Goal: Task Accomplishment & Management: Complete application form

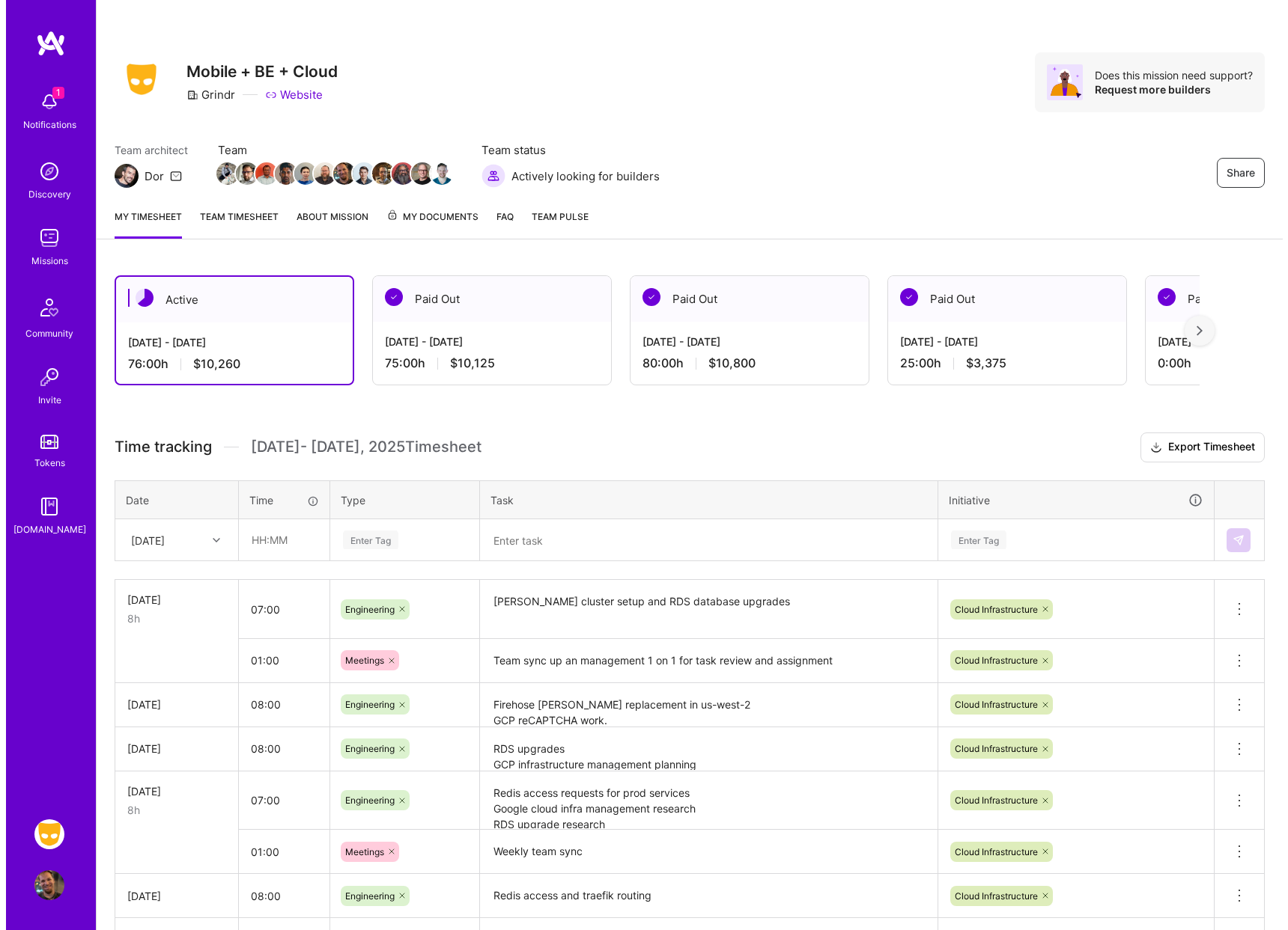
scroll to position [224, 0]
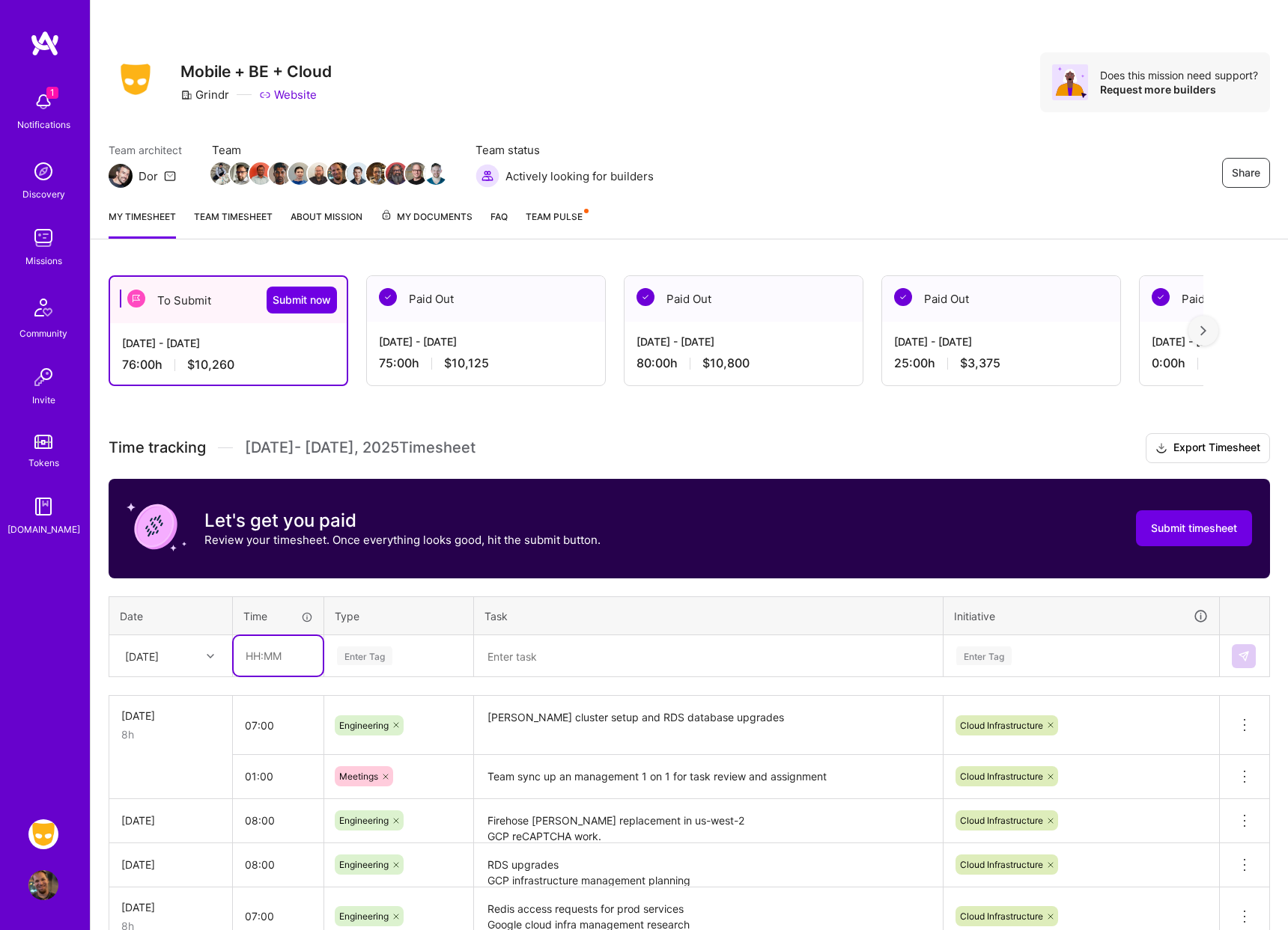
click at [275, 659] on input "text" at bounding box center [278, 656] width 89 height 40
type input "08:00"
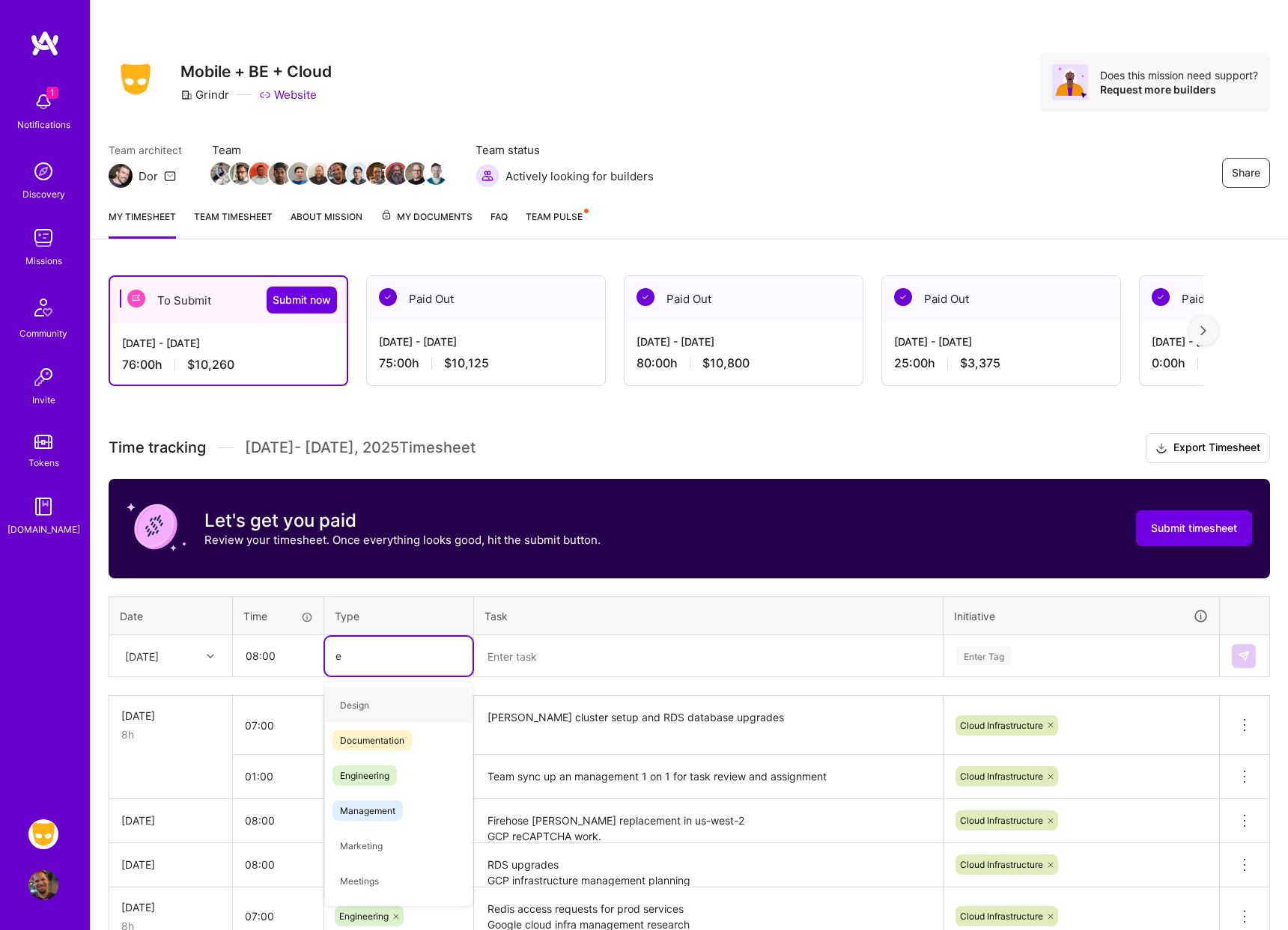
type input "en"
click at [356, 743] on span "Engineering" at bounding box center [365, 740] width 64 height 20
click at [976, 652] on div "Enter Tag" at bounding box center [1080, 656] width 274 height 39
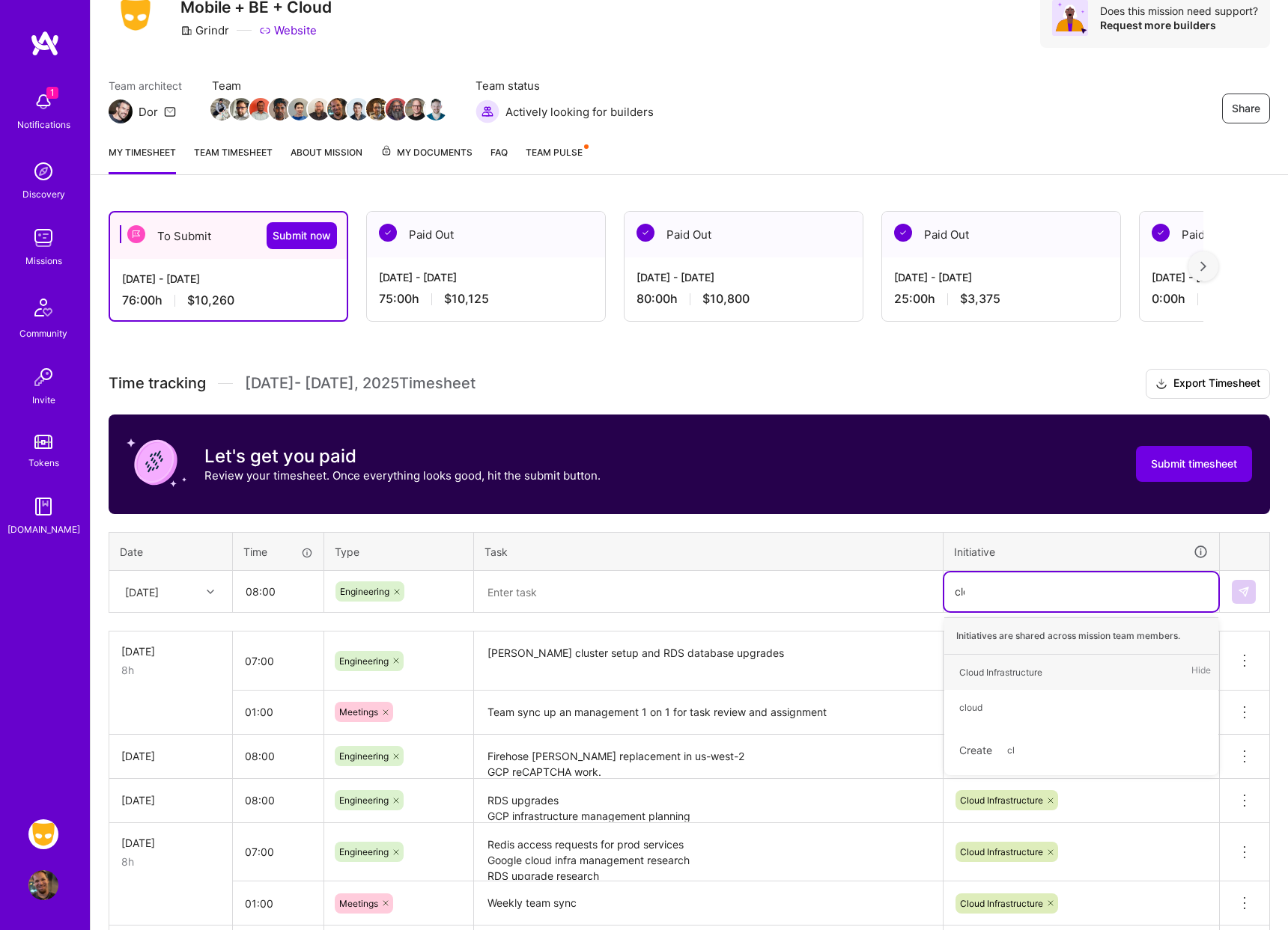
type input "clou"
click at [1017, 671] on div "Cloud Infrastructure" at bounding box center [1001, 672] width 83 height 16
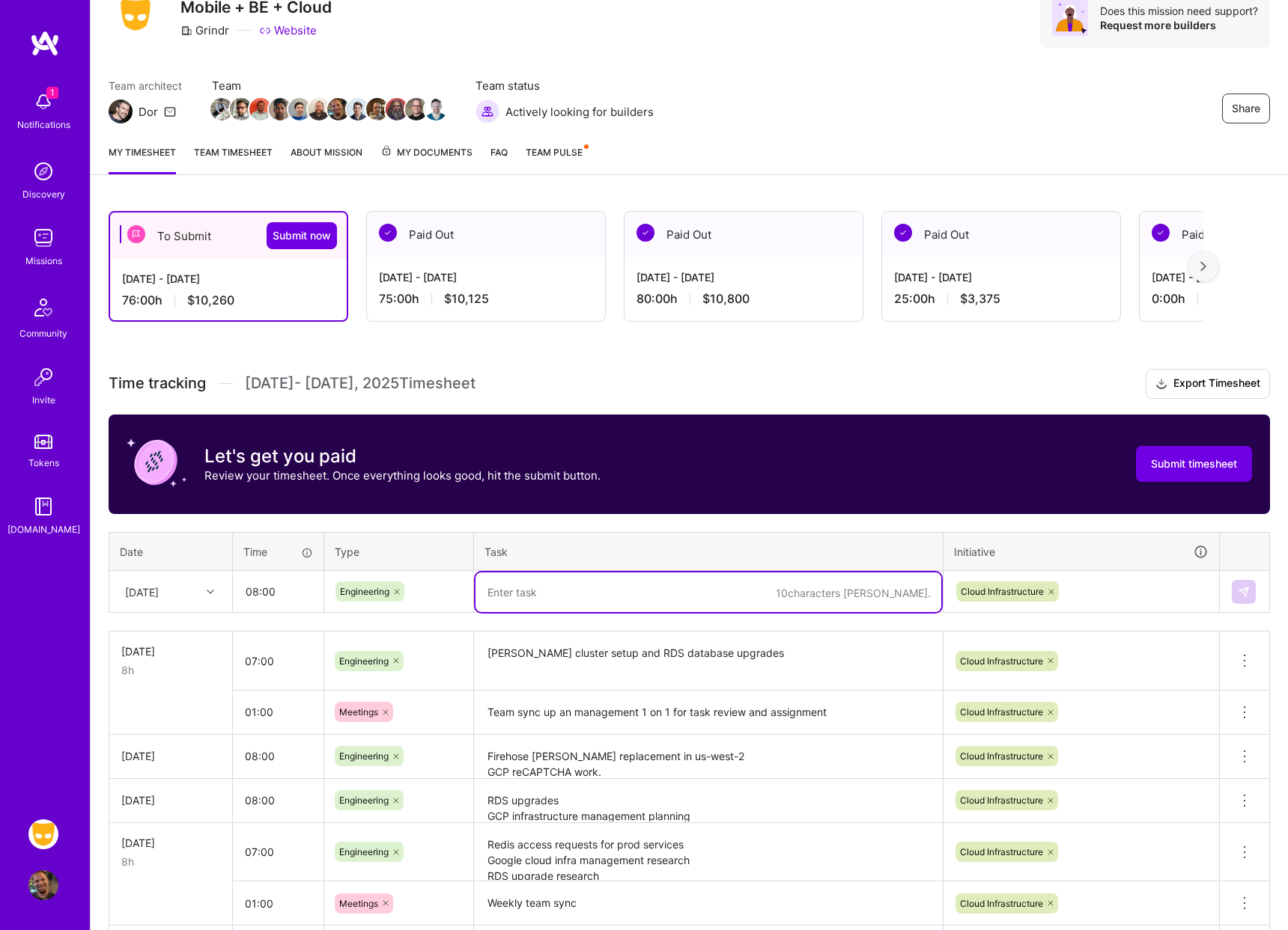
click at [749, 590] on textarea at bounding box center [708, 592] width 466 height 40
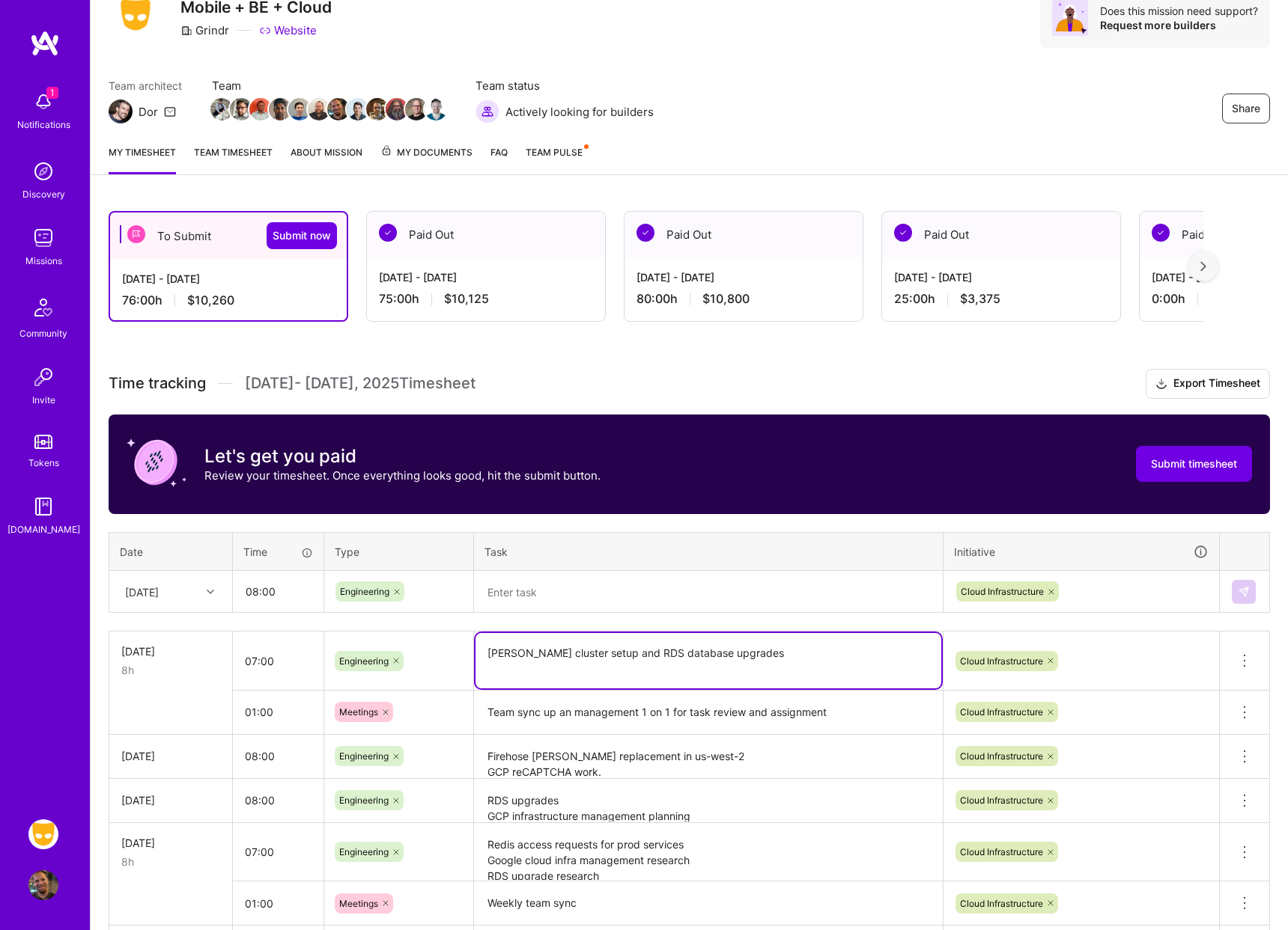
drag, startPoint x: 582, startPoint y: 656, endPoint x: 461, endPoint y: 655, distance: 121.0
click at [461, 655] on tr "Mon, Sep 29 8h 07:00 Engineering Kafka cluster setup and RDS database upgrades …" at bounding box center [689, 661] width 1160 height 59
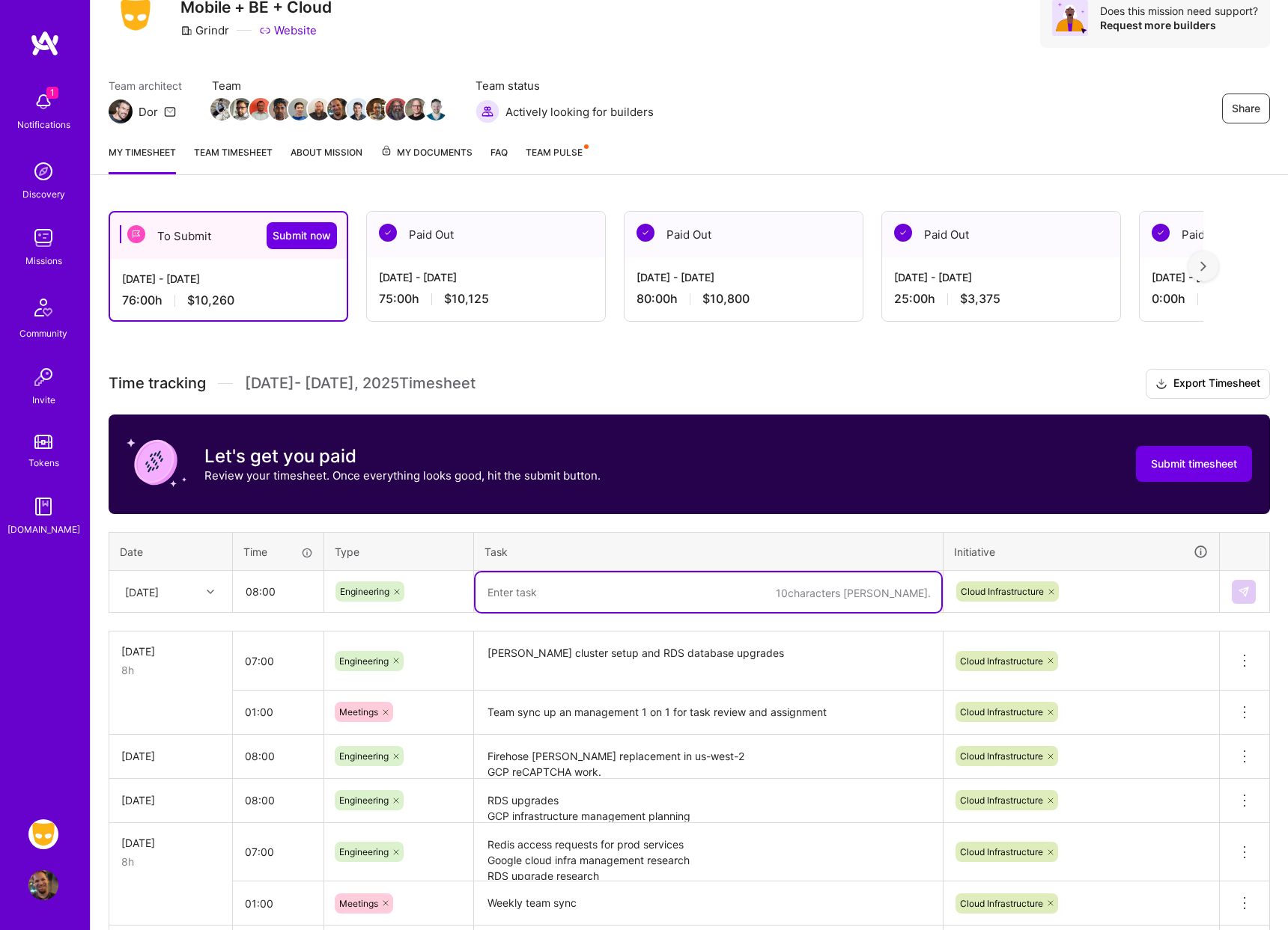
click at [553, 585] on textarea at bounding box center [708, 592] width 466 height 40
paste textarea "Kafka cluster setup"
type textarea "Kafka cluster setup in terraform"
click at [1241, 587] on img at bounding box center [1243, 591] width 12 height 12
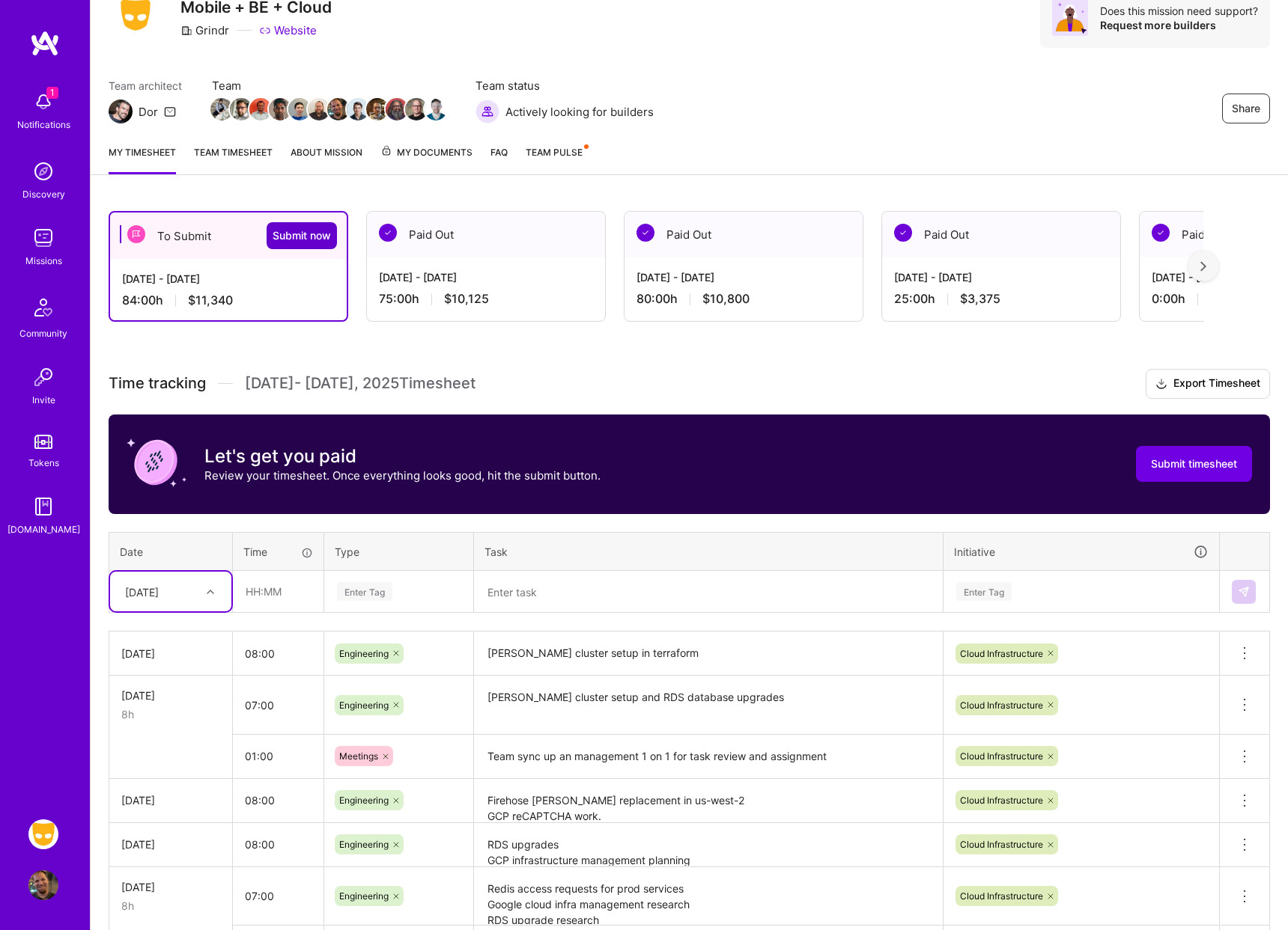
click at [300, 232] on span "Submit now" at bounding box center [301, 235] width 58 height 15
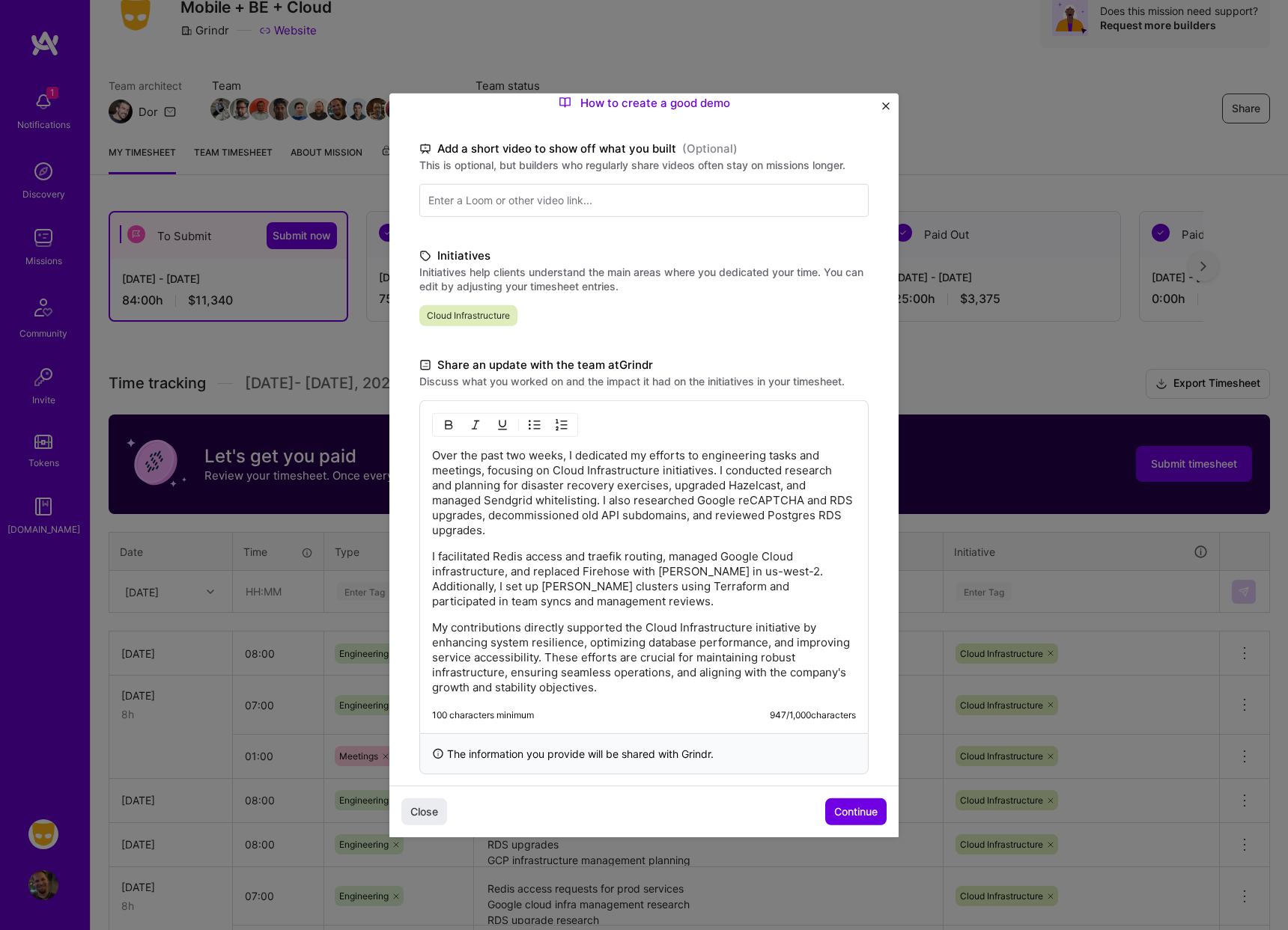
scroll to position [223, 0]
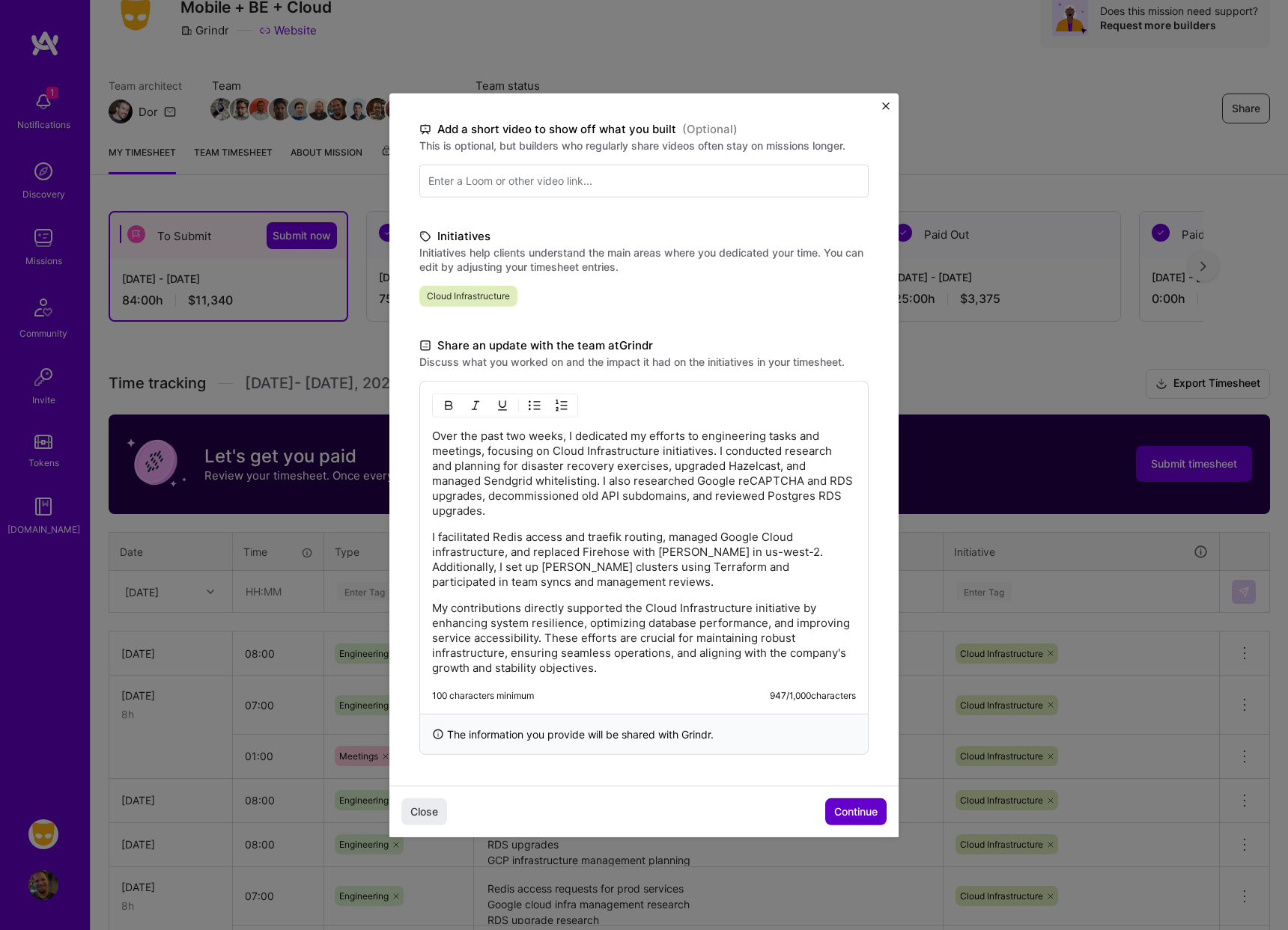
click at [854, 805] on span "Continue" at bounding box center [855, 812] width 43 height 15
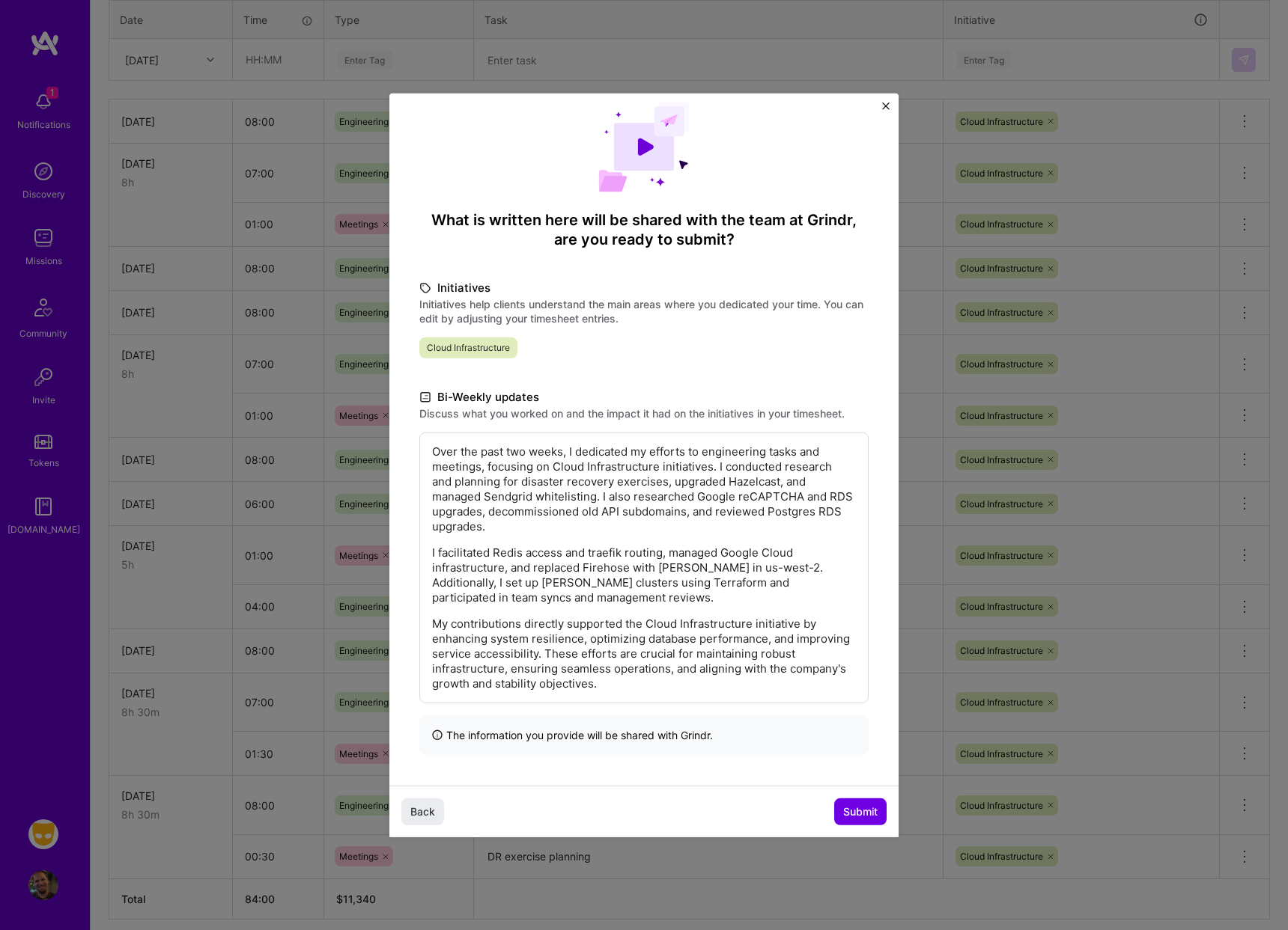
scroll to position [605, 0]
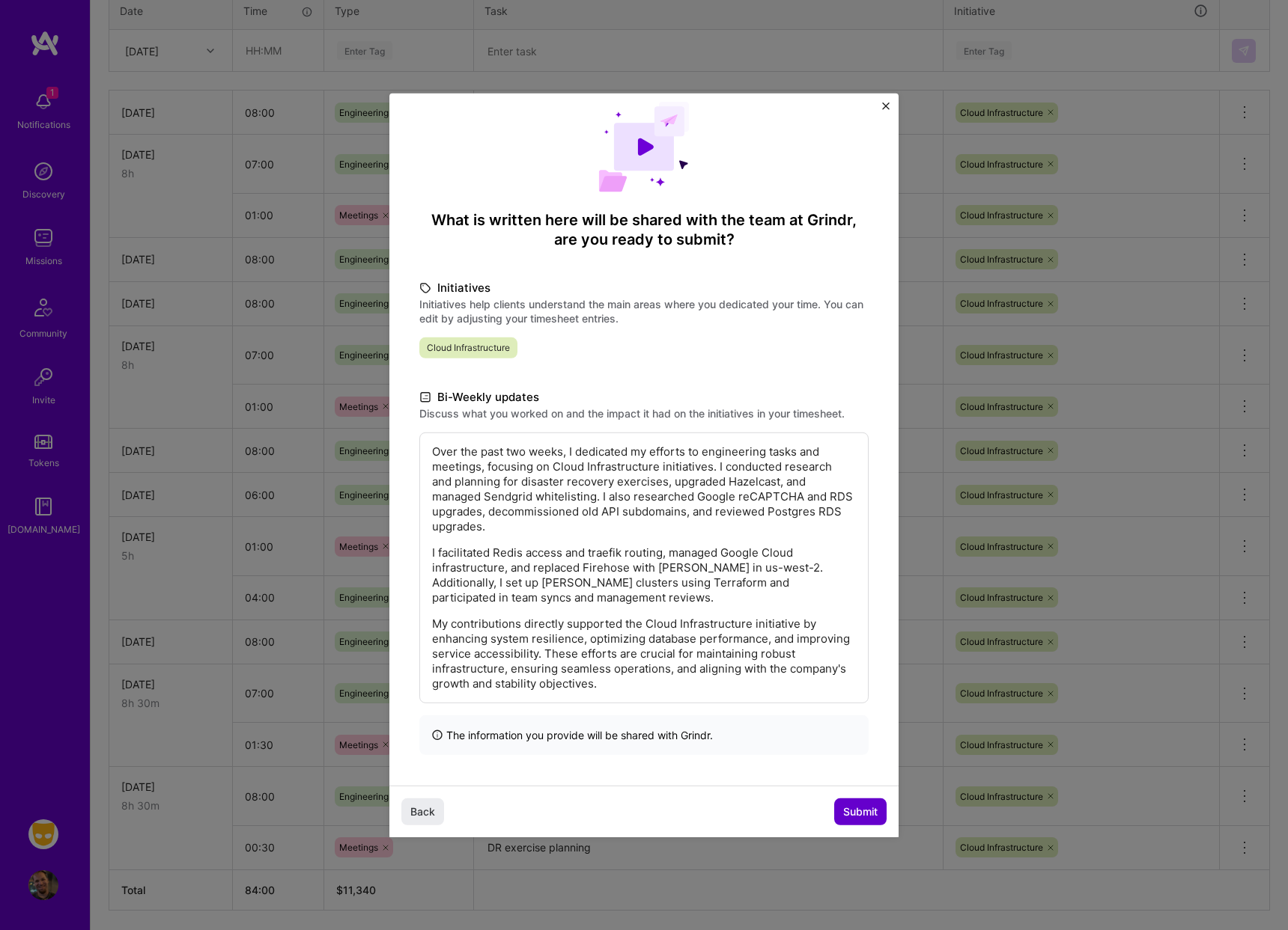
click at [854, 810] on span "Submit" at bounding box center [860, 812] width 35 height 15
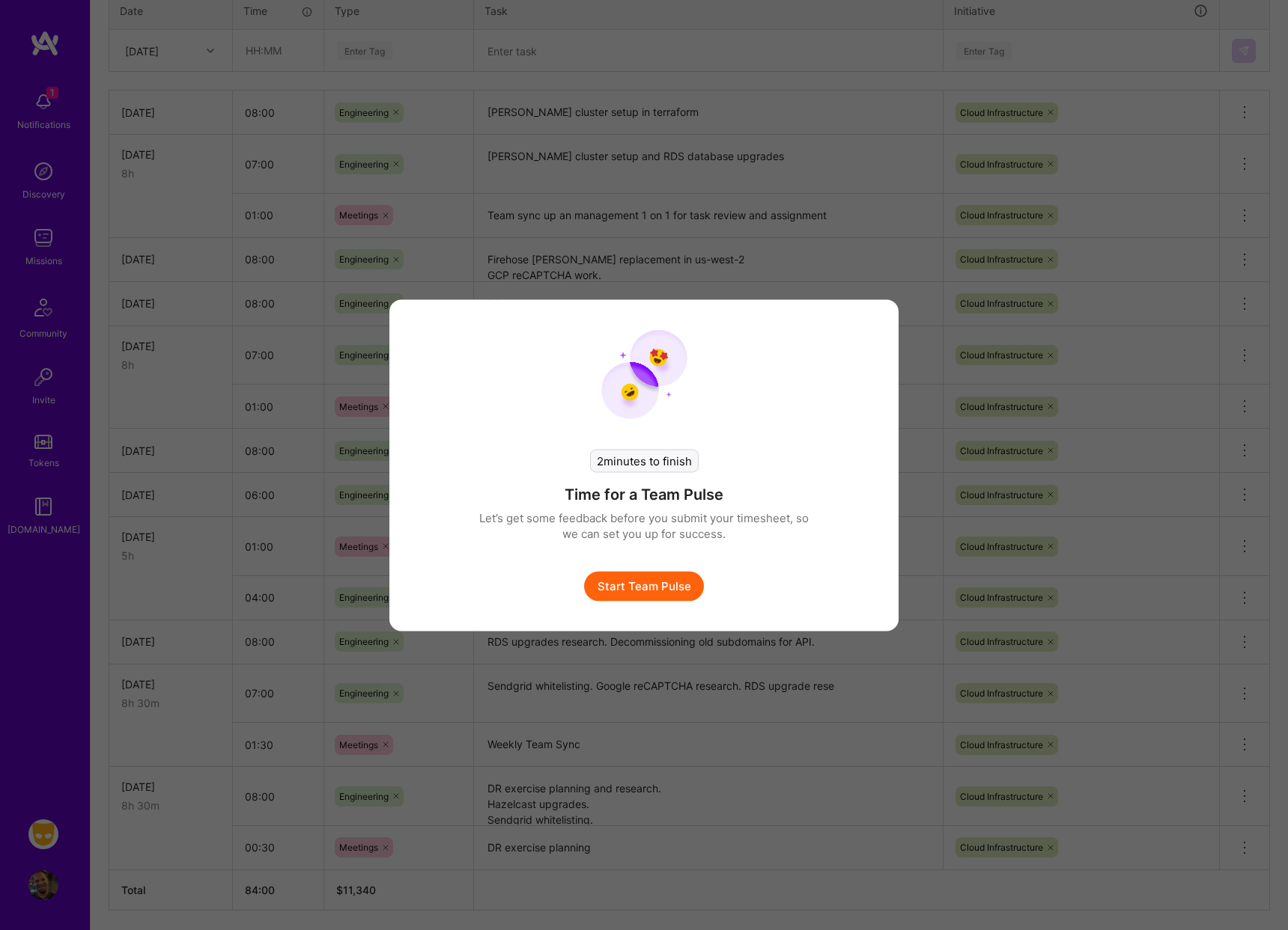
click at [664, 592] on button "Start Team Pulse" at bounding box center [643, 586] width 120 height 30
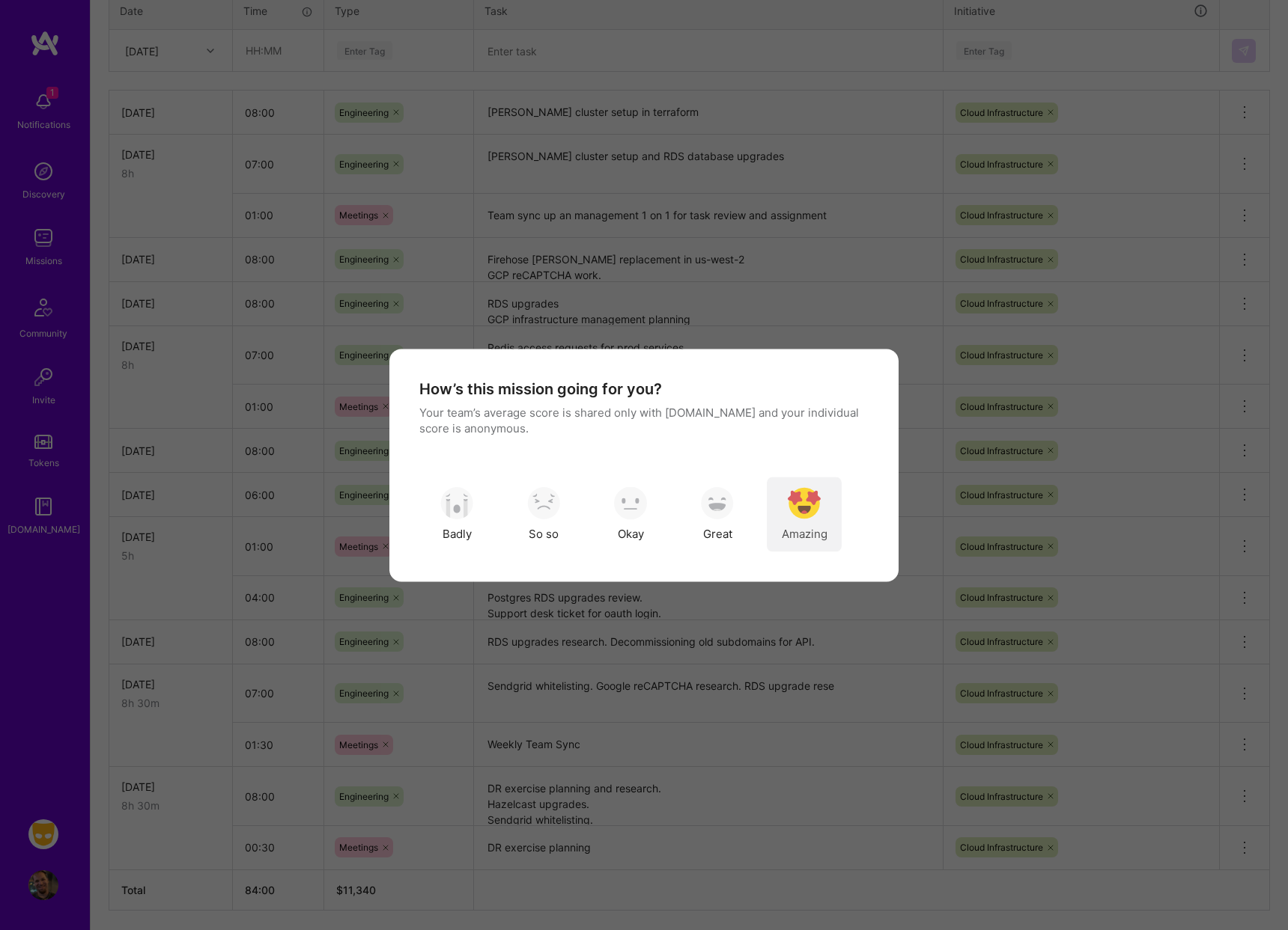
click at [810, 512] on img "modal" at bounding box center [804, 503] width 33 height 33
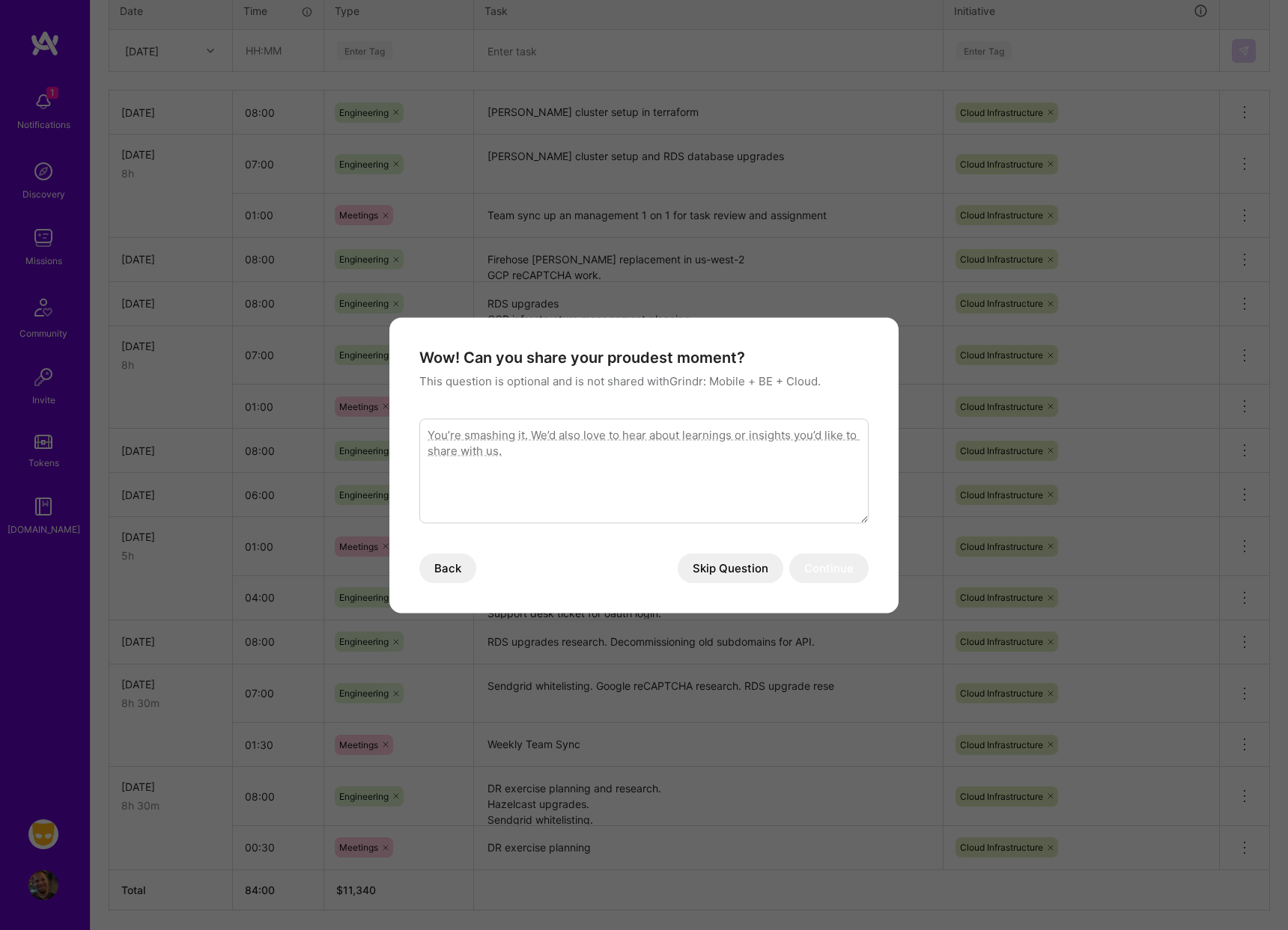
click at [735, 563] on button "Skip Question" at bounding box center [730, 568] width 106 height 30
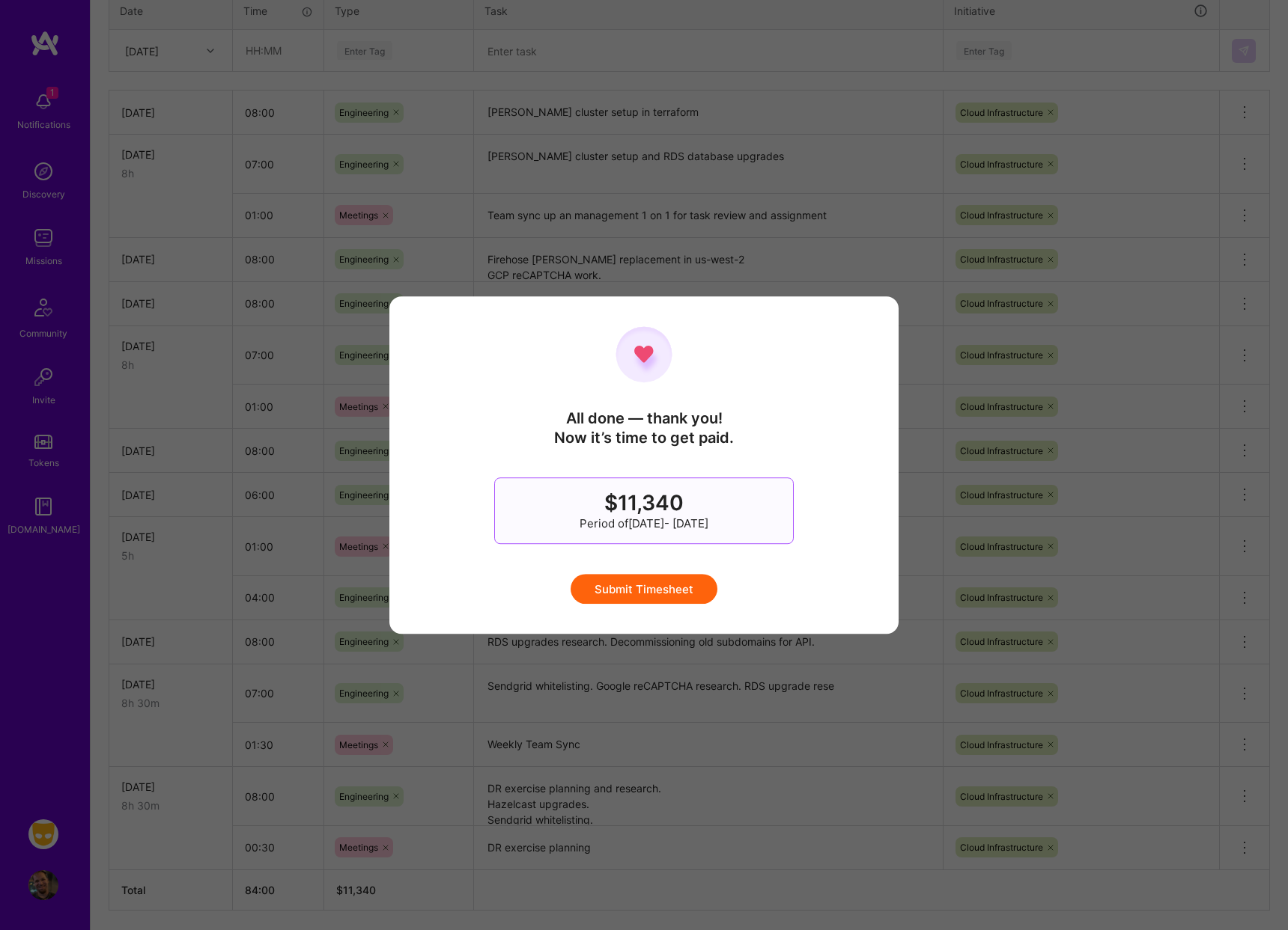
click at [685, 583] on button "Submit Timesheet" at bounding box center [643, 589] width 147 height 30
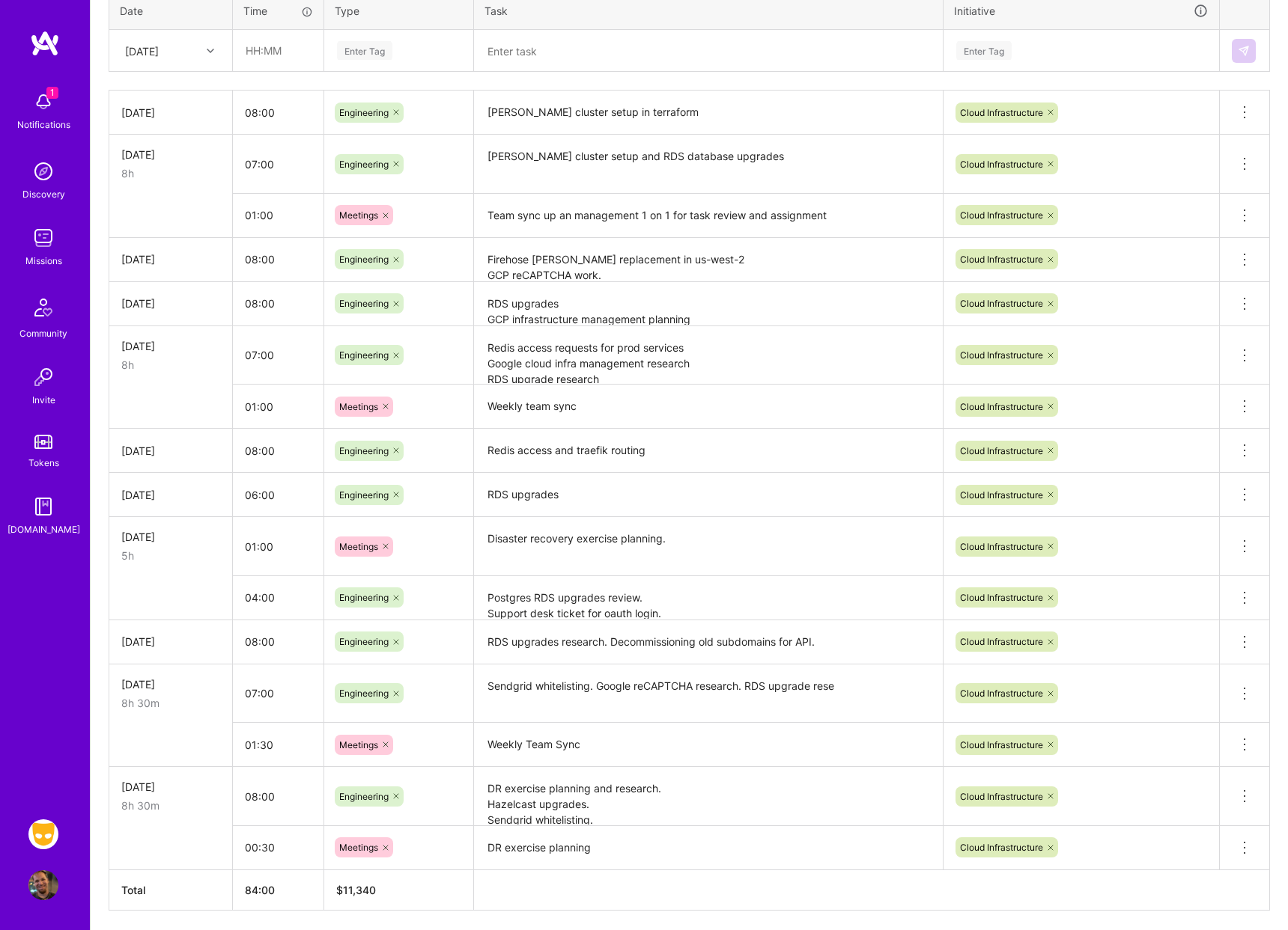
scroll to position [0, 0]
